Goal: Transaction & Acquisition: Purchase product/service

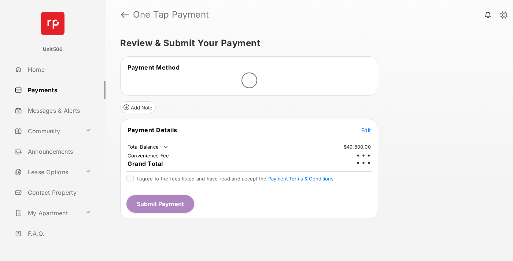
click at [366, 127] on span "Edit" at bounding box center [366, 130] width 10 height 6
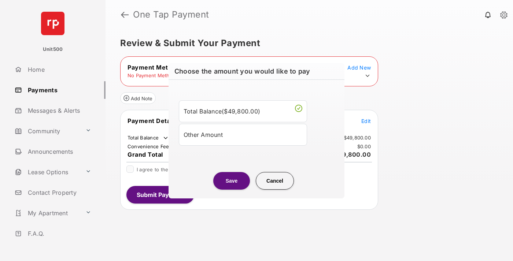
click at [243, 134] on div "Other Amount" at bounding box center [243, 134] width 119 height 12
type input "****"
click at [232, 189] on button "Save" at bounding box center [231, 181] width 37 height 18
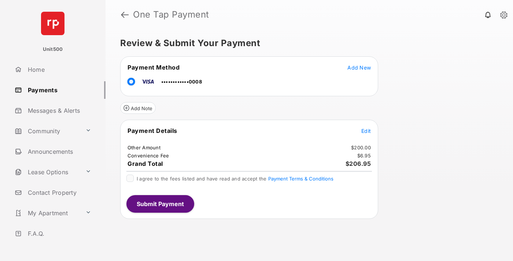
click at [160, 204] on button "Submit Payment" at bounding box center [160, 204] width 68 height 18
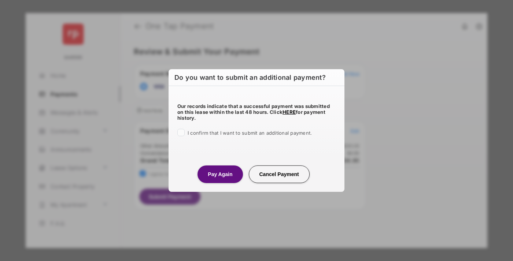
click at [220, 174] on button "Pay Again" at bounding box center [219, 175] width 45 height 18
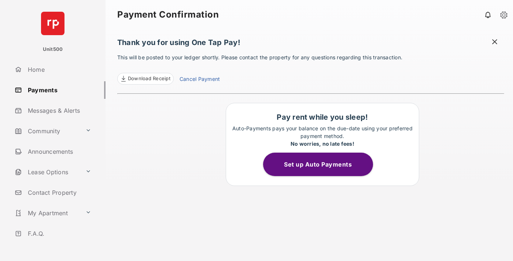
click at [495, 42] on span at bounding box center [494, 42] width 7 height 9
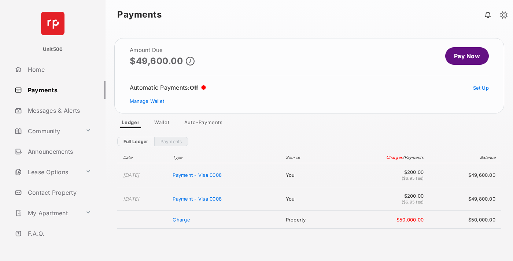
click at [147, 101] on link "Manage Wallet" at bounding box center [147, 101] width 34 height 6
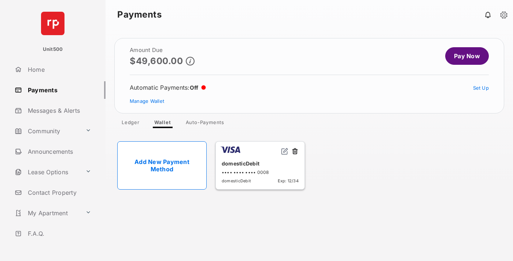
click at [295, 152] on button at bounding box center [294, 152] width 7 height 8
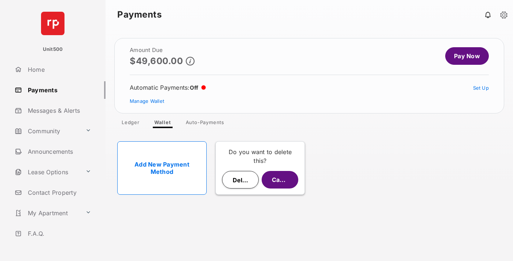
click at [240, 180] on button "Delete" at bounding box center [240, 180] width 37 height 18
